Goal: Task Accomplishment & Management: Use online tool/utility

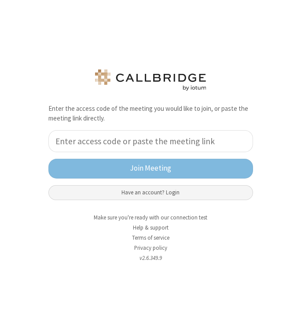
click at [166, 197] on button "Have an account? Login" at bounding box center [150, 192] width 204 height 15
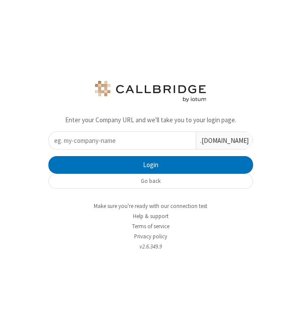
click at [143, 141] on input "text" at bounding box center [122, 140] width 147 height 17
type input "iotum"
click at [48, 156] on button "Login" at bounding box center [150, 165] width 204 height 18
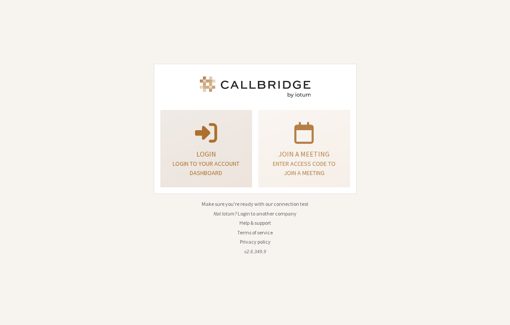
click at [192, 151] on p "Login" at bounding box center [206, 154] width 70 height 11
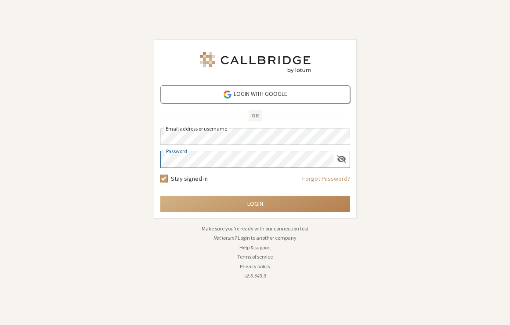
click at [160, 196] on button "Login" at bounding box center [255, 204] width 190 height 16
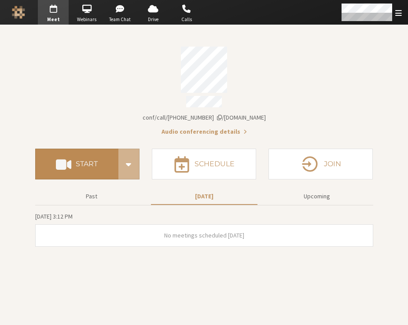
click at [80, 160] on h4 "Start" at bounding box center [87, 163] width 22 height 7
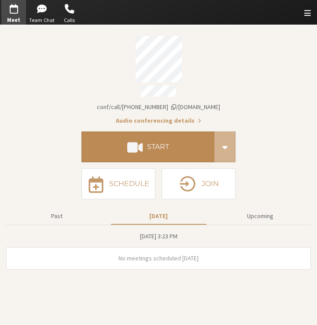
click at [142, 140] on button "Start" at bounding box center [147, 146] width 133 height 31
click at [123, 145] on button "Start" at bounding box center [147, 146] width 133 height 31
click at [153, 137] on button "Start" at bounding box center [147, 146] width 133 height 31
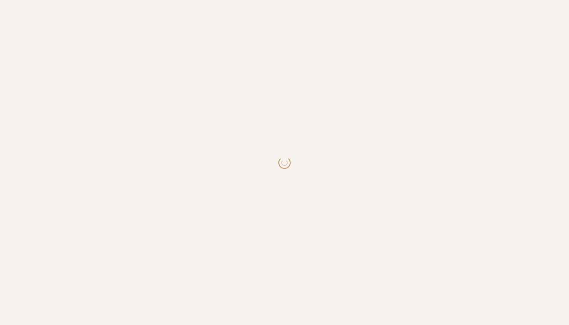
click at [503, 41] on body at bounding box center [284, 162] width 569 height 325
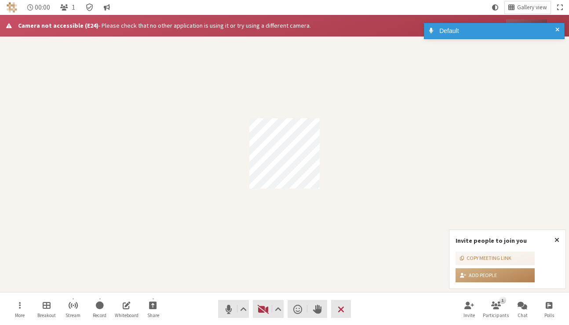
click at [556, 27] on span at bounding box center [557, 30] width 4 height 9
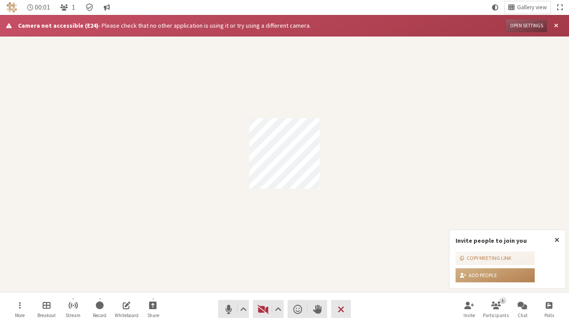
click at [557, 25] on div "Default" at bounding box center [492, 23] width 141 height 4
click at [557, 27] on span "Close alert" at bounding box center [556, 25] width 4 height 7
